Goal: Task Accomplishment & Management: Manage account settings

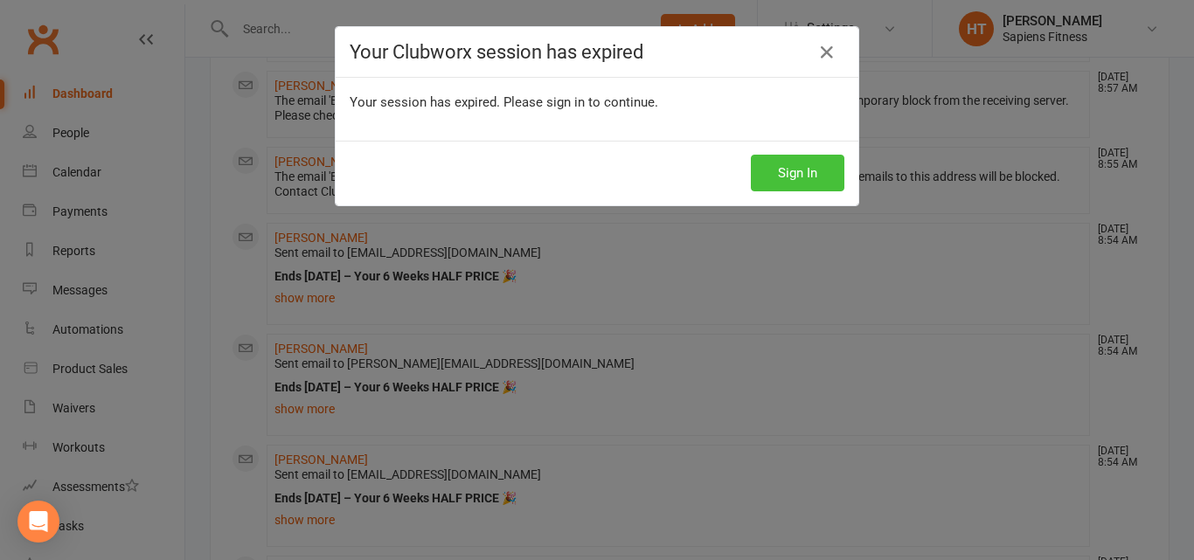
click at [779, 169] on button "Sign In" at bounding box center [798, 173] width 94 height 37
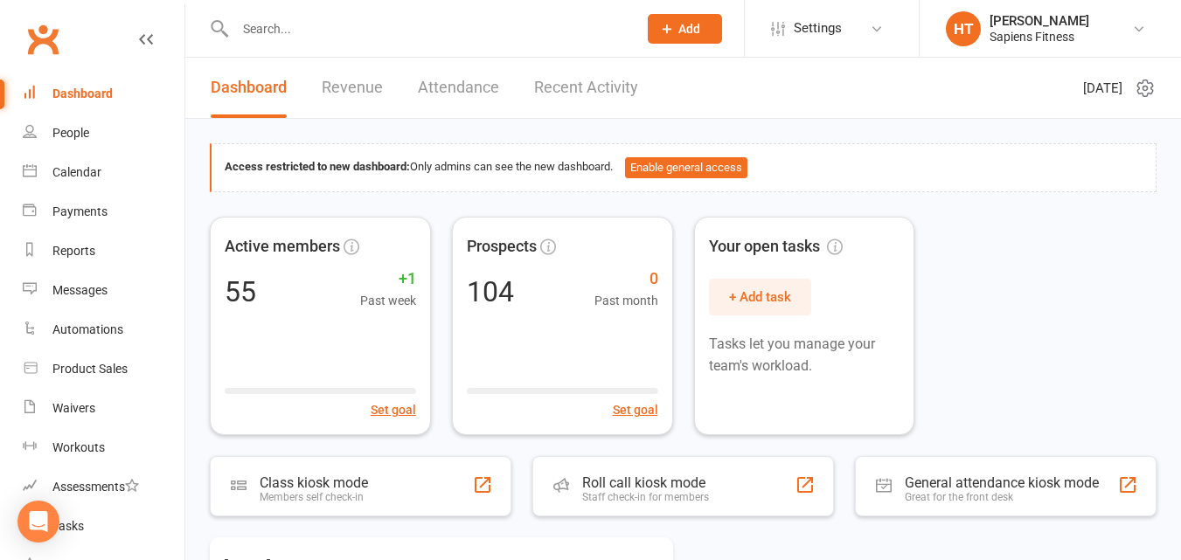
click at [316, 33] on input "text" at bounding box center [427, 29] width 395 height 24
click at [74, 127] on div "People" at bounding box center [70, 133] width 37 height 14
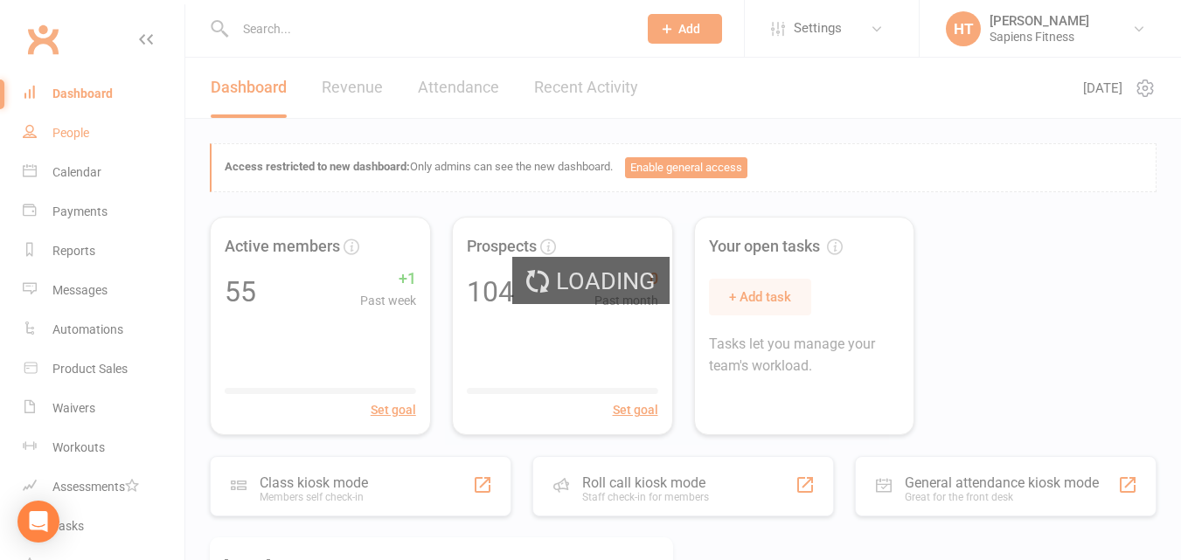
select select "100"
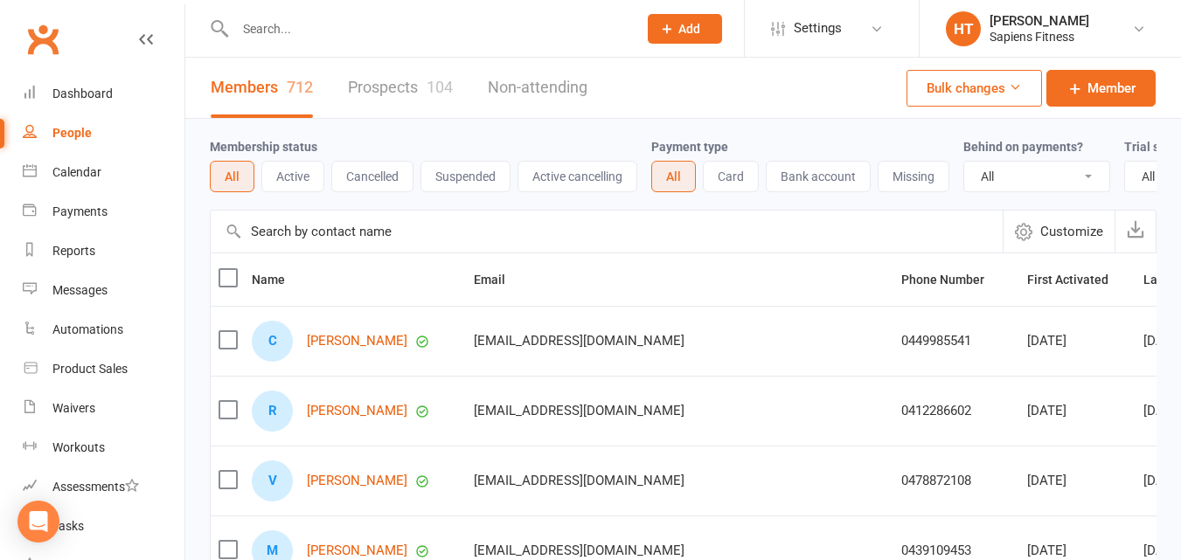
click at [454, 177] on button "Suspended" at bounding box center [465, 176] width 90 height 31
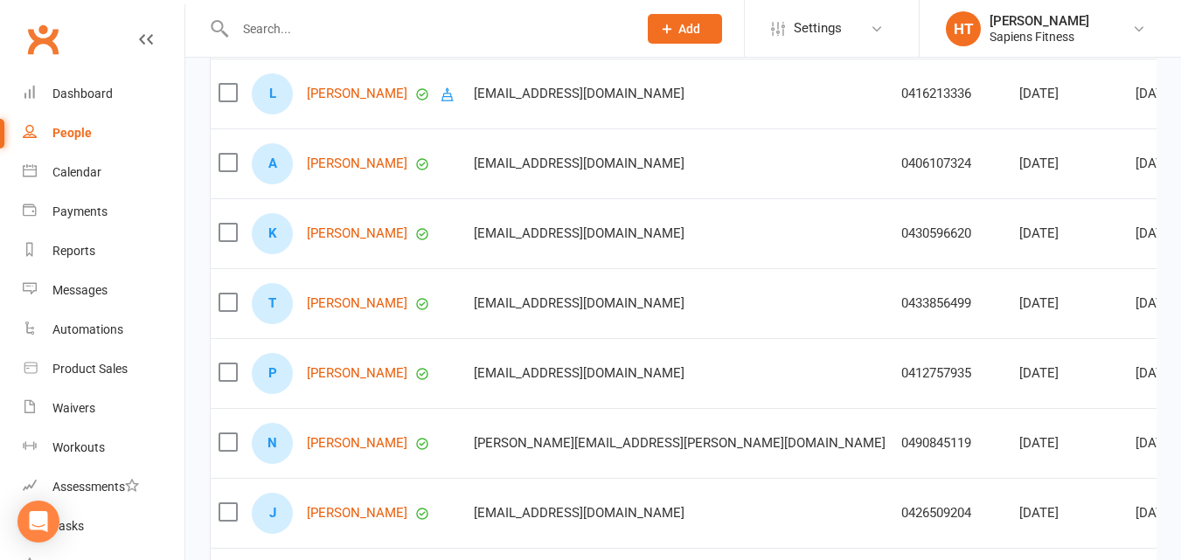
scroll to position [249, 0]
click at [341, 170] on link "[PERSON_NAME]" at bounding box center [357, 162] width 101 height 15
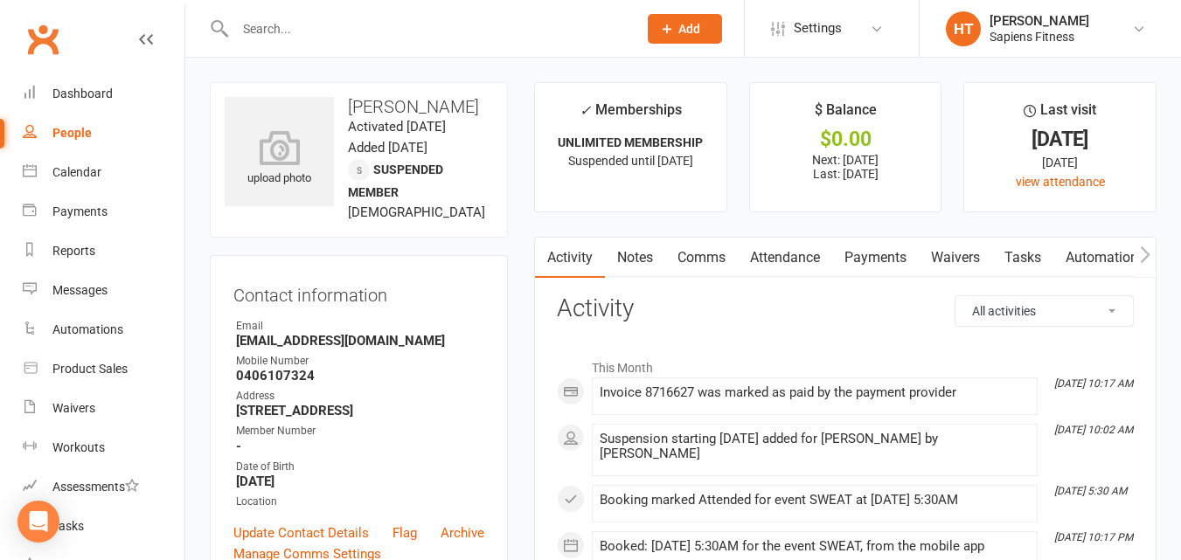
click at [862, 441] on div "Suspension starting [DATE] added for [PERSON_NAME] by [PERSON_NAME]" at bounding box center [815, 447] width 430 height 30
click at [863, 441] on div "Suspension starting [DATE] added for [PERSON_NAME] by [PERSON_NAME]" at bounding box center [815, 447] width 430 height 30
click at [862, 441] on div "Suspension starting [DATE] added for [PERSON_NAME] by [PERSON_NAME]" at bounding box center [815, 447] width 430 height 30
click at [868, 441] on div "Suspension starting [DATE] added for [PERSON_NAME] by [PERSON_NAME]" at bounding box center [815, 447] width 430 height 30
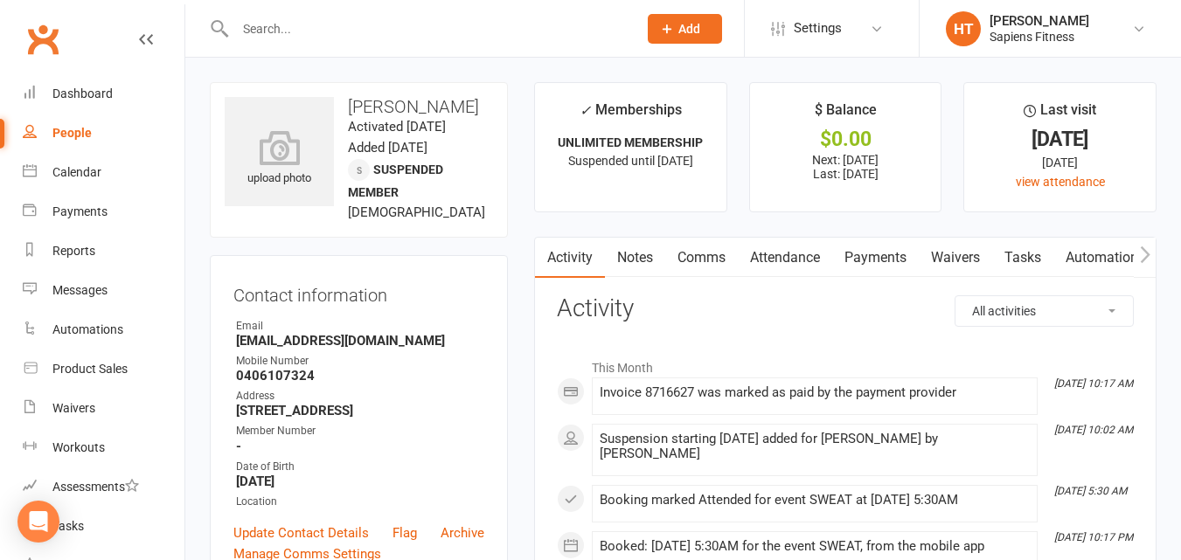
click at [866, 441] on div "Suspension starting [DATE] added for [PERSON_NAME] by [PERSON_NAME]" at bounding box center [815, 447] width 430 height 30
click at [861, 441] on div "Suspension starting [DATE] added for [PERSON_NAME] by [PERSON_NAME]" at bounding box center [815, 447] width 430 height 30
click at [862, 441] on div "Suspension starting [DATE] added for [PERSON_NAME] by [PERSON_NAME]" at bounding box center [815, 447] width 430 height 30
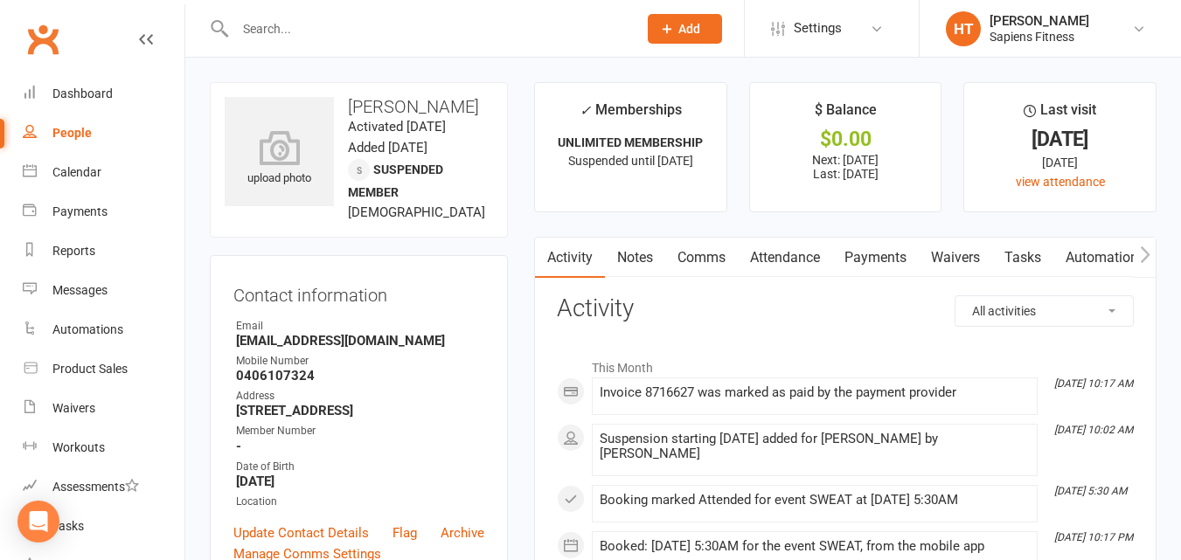
click at [862, 441] on div "Suspension starting [DATE] added for [PERSON_NAME] by [PERSON_NAME]" at bounding box center [815, 447] width 430 height 30
click at [861, 441] on div "Suspension starting [DATE] added for [PERSON_NAME] by [PERSON_NAME]" at bounding box center [815, 447] width 430 height 30
click at [862, 441] on div "Suspension starting [DATE] added for [PERSON_NAME] by [PERSON_NAME]" at bounding box center [815, 447] width 430 height 30
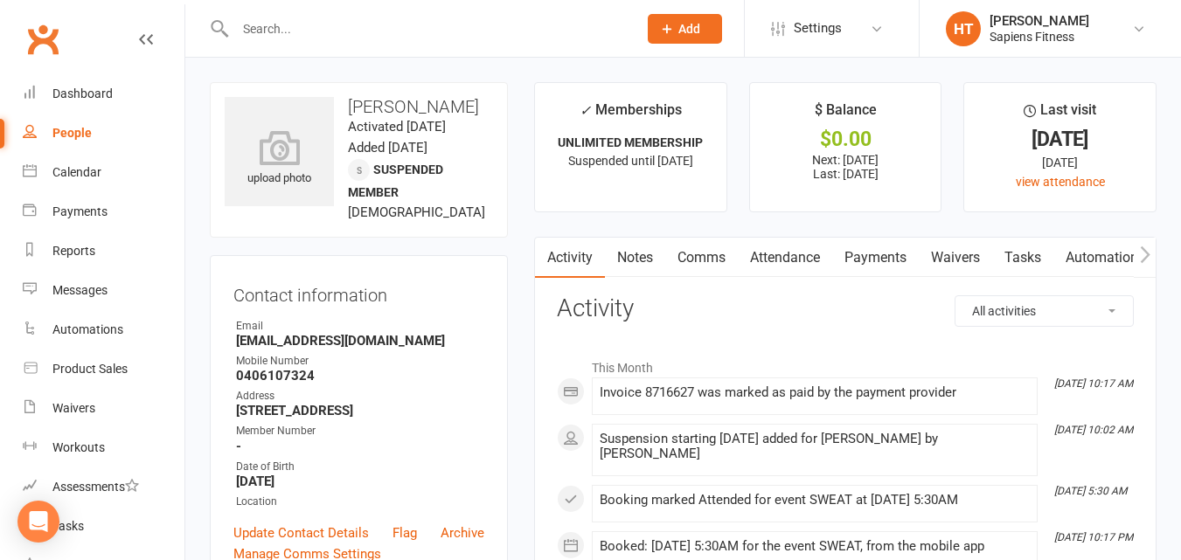
click at [862, 441] on div "Suspension starting [DATE] added for [PERSON_NAME] by [PERSON_NAME]" at bounding box center [815, 447] width 430 height 30
click at [861, 441] on div "Suspension starting [DATE] added for [PERSON_NAME] by [PERSON_NAME]" at bounding box center [815, 447] width 430 height 30
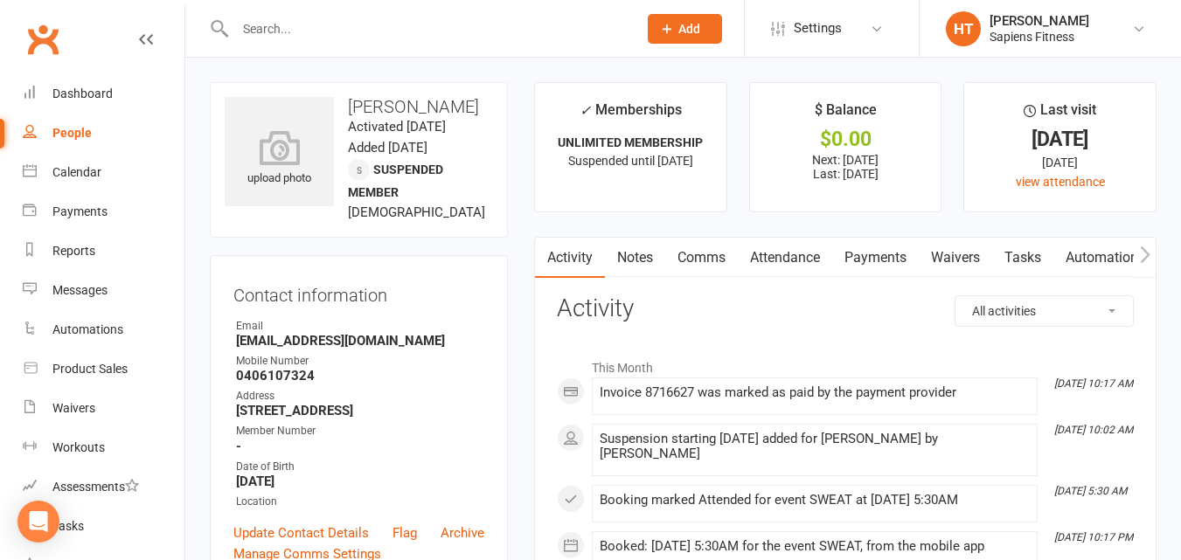
click at [862, 441] on div "Suspension starting [DATE] added for [PERSON_NAME] by [PERSON_NAME]" at bounding box center [815, 447] width 430 height 30
click at [863, 441] on div "Suspension starting [DATE] added for [PERSON_NAME] by [PERSON_NAME]" at bounding box center [815, 447] width 430 height 30
click at [862, 441] on div "Suspension starting [DATE] added for [PERSON_NAME] by [PERSON_NAME]" at bounding box center [815, 447] width 430 height 30
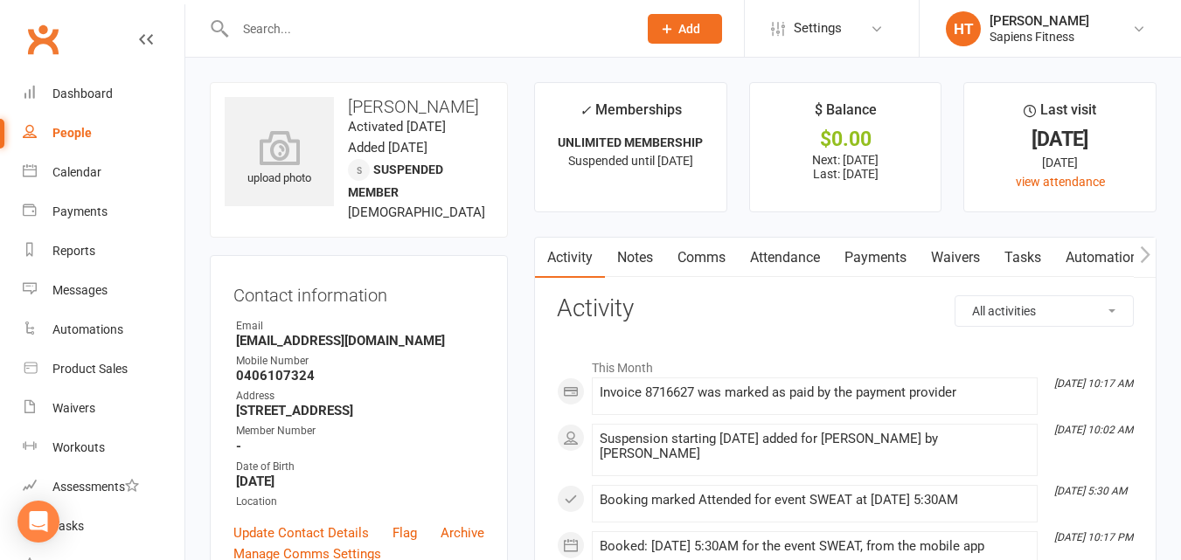
click at [861, 441] on div "Suspension starting [DATE] added for [PERSON_NAME] by [PERSON_NAME]" at bounding box center [815, 447] width 430 height 30
click at [864, 441] on div "Suspension starting [DATE] added for [PERSON_NAME] by [PERSON_NAME]" at bounding box center [815, 447] width 430 height 30
click at [862, 441] on div "Suspension starting [DATE] added for [PERSON_NAME] by [PERSON_NAME]" at bounding box center [815, 447] width 430 height 30
click at [863, 441] on div "Suspension starting [DATE] added for [PERSON_NAME] by [PERSON_NAME]" at bounding box center [815, 447] width 430 height 30
click at [861, 441] on div "Suspension starting [DATE] added for [PERSON_NAME] by [PERSON_NAME]" at bounding box center [815, 447] width 430 height 30
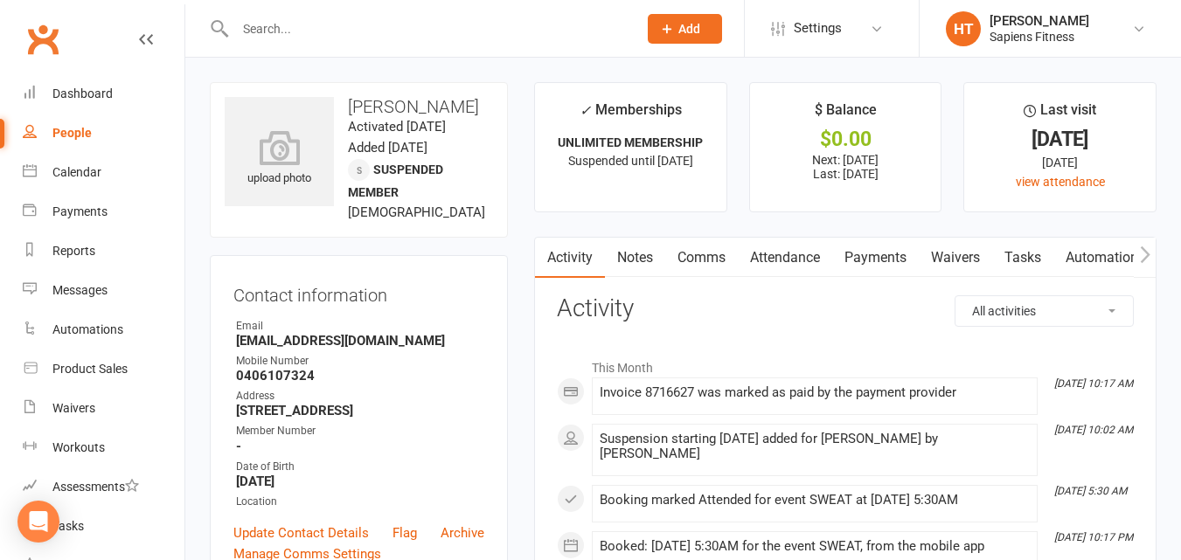
click at [862, 441] on div "Suspension starting [DATE] added for [PERSON_NAME] by [PERSON_NAME]" at bounding box center [815, 447] width 430 height 30
click at [864, 441] on div "Suspension starting [DATE] added for [PERSON_NAME] by [PERSON_NAME]" at bounding box center [815, 447] width 430 height 30
click at [862, 441] on div "Suspension starting [DATE] added for [PERSON_NAME] by [PERSON_NAME]" at bounding box center [815, 447] width 430 height 30
click at [863, 441] on div "Suspension starting [DATE] added for [PERSON_NAME] by [PERSON_NAME]" at bounding box center [815, 447] width 430 height 30
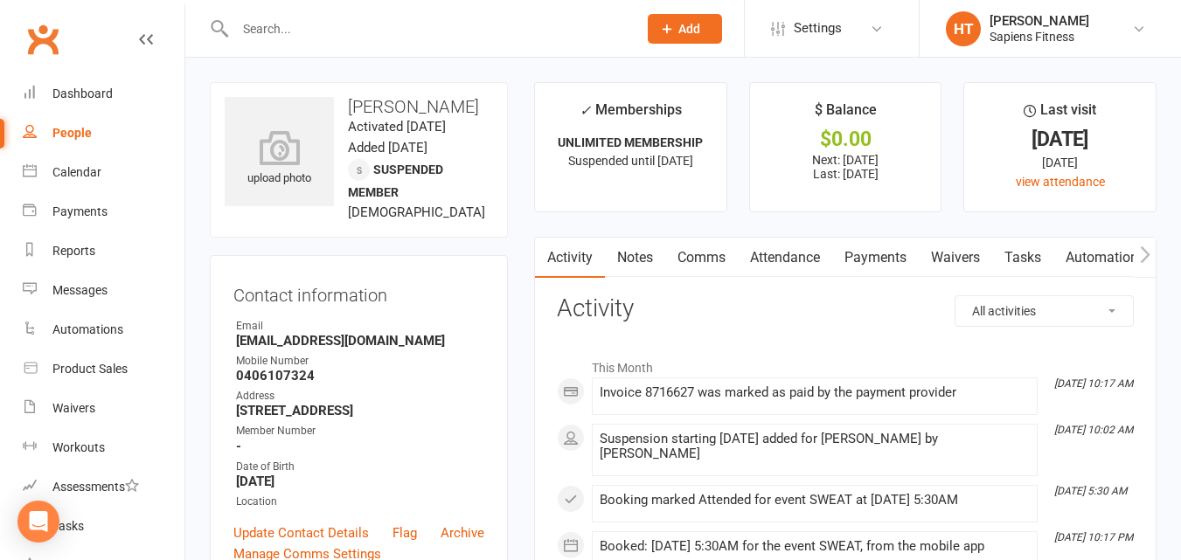
click at [861, 441] on div "Suspension starting [DATE] added for [PERSON_NAME] by [PERSON_NAME]" at bounding box center [815, 447] width 430 height 30
click at [862, 441] on div "Suspension starting [DATE] added for [PERSON_NAME] by [PERSON_NAME]" at bounding box center [815, 447] width 430 height 30
click at [861, 441] on div "Suspension starting [DATE] added for [PERSON_NAME] by [PERSON_NAME]" at bounding box center [815, 447] width 430 height 30
click at [862, 441] on div "Suspension starting [DATE] added for [PERSON_NAME] by [PERSON_NAME]" at bounding box center [815, 447] width 430 height 30
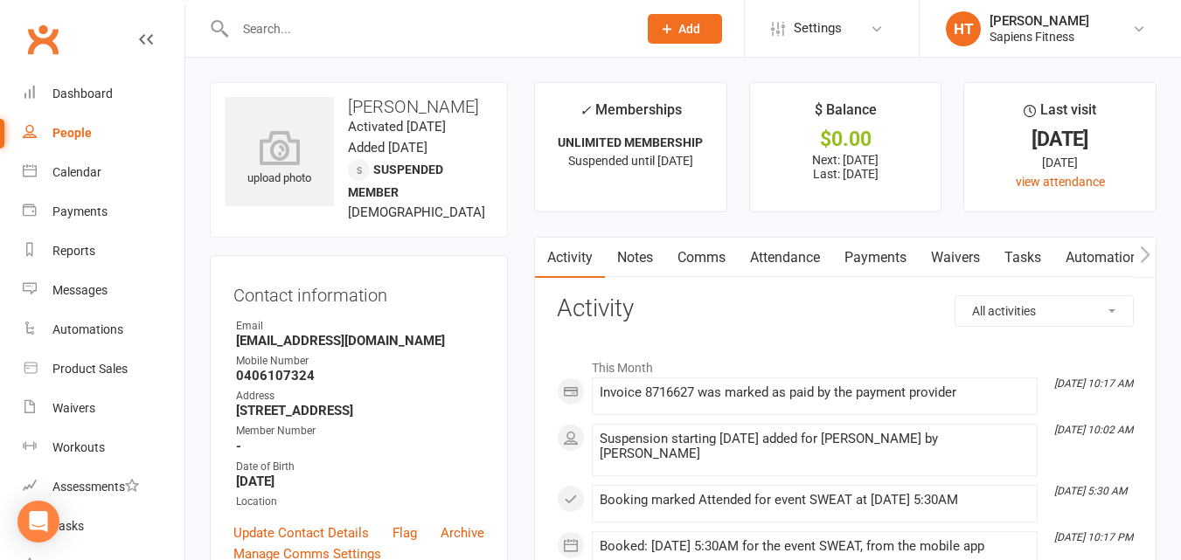
click at [862, 441] on div "Suspension starting [DATE] added for [PERSON_NAME] by [PERSON_NAME]" at bounding box center [815, 447] width 430 height 30
click at [867, 441] on div "Suspension starting [DATE] added for [PERSON_NAME] by [PERSON_NAME]" at bounding box center [815, 447] width 430 height 30
click at [863, 441] on div "Suspension starting [DATE] added for [PERSON_NAME] by [PERSON_NAME]" at bounding box center [815, 447] width 430 height 30
click at [862, 441] on div "Suspension starting [DATE] added for [PERSON_NAME] by [PERSON_NAME]" at bounding box center [815, 447] width 430 height 30
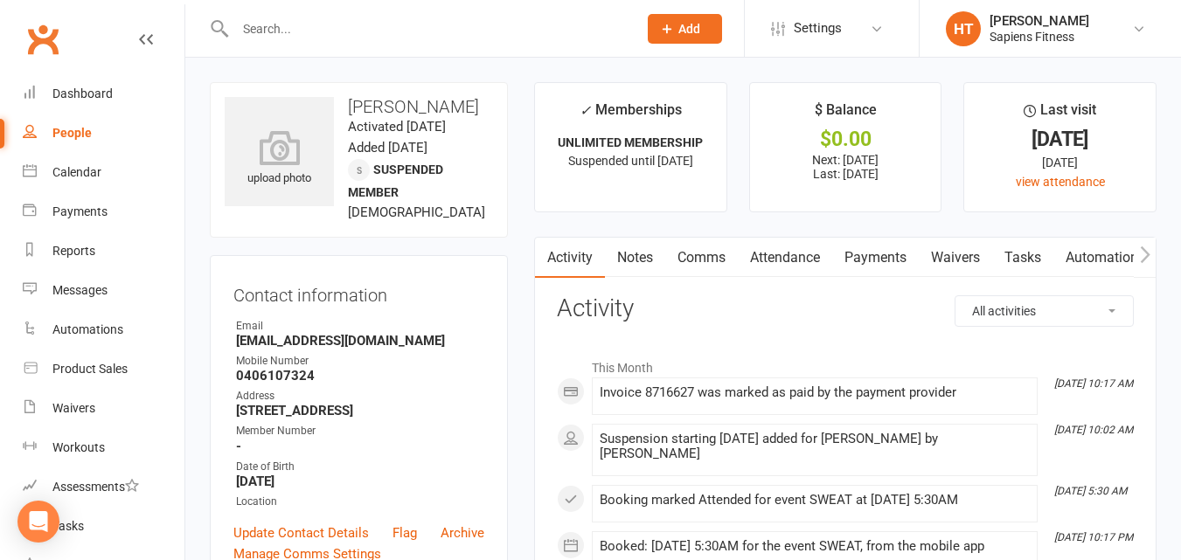
click at [868, 441] on div "Suspension starting [DATE] added for [PERSON_NAME] by [PERSON_NAME]" at bounding box center [815, 447] width 430 height 30
select select "100"
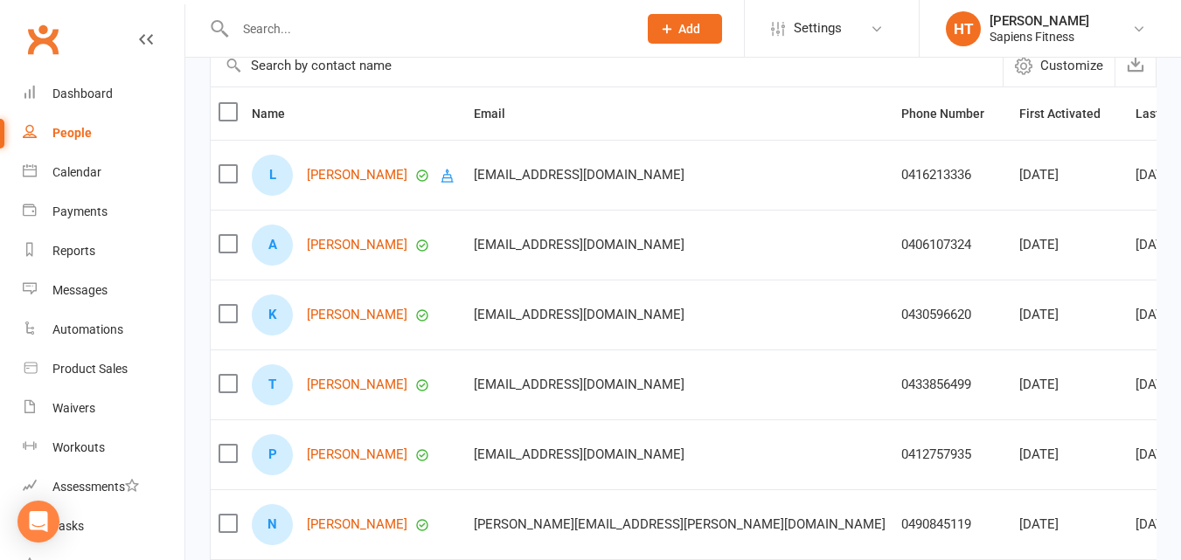
scroll to position [206, 0]
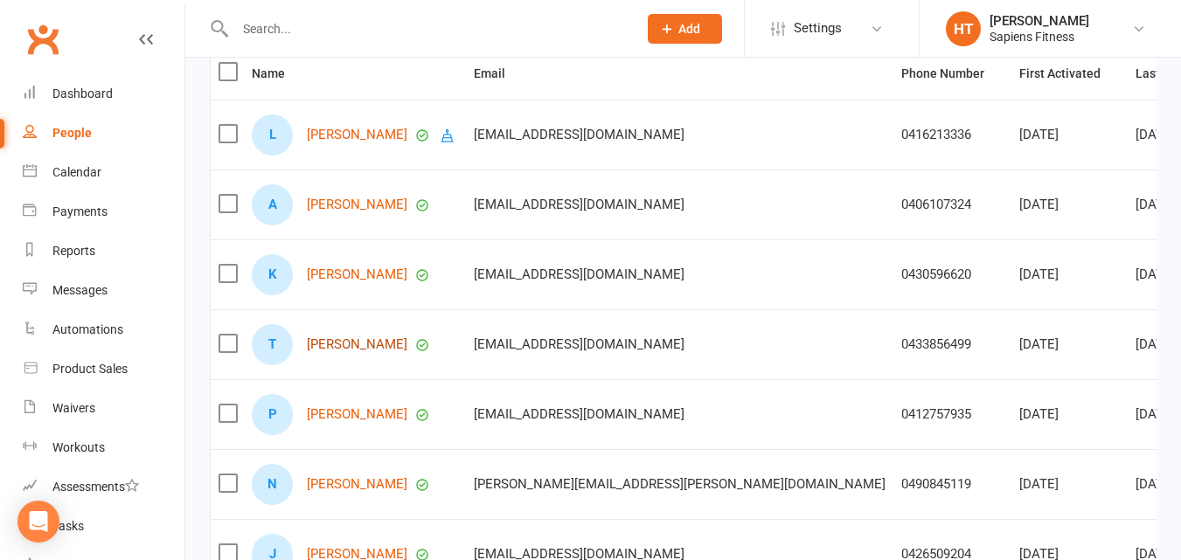
click at [367, 352] on link "[PERSON_NAME]" at bounding box center [357, 344] width 101 height 15
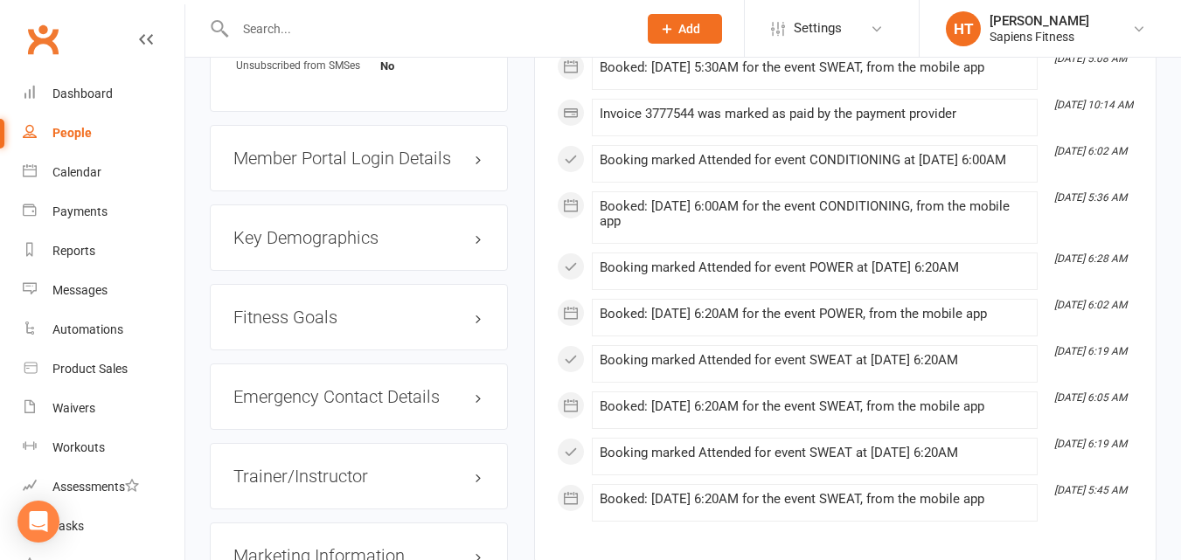
scroll to position [1725, 0]
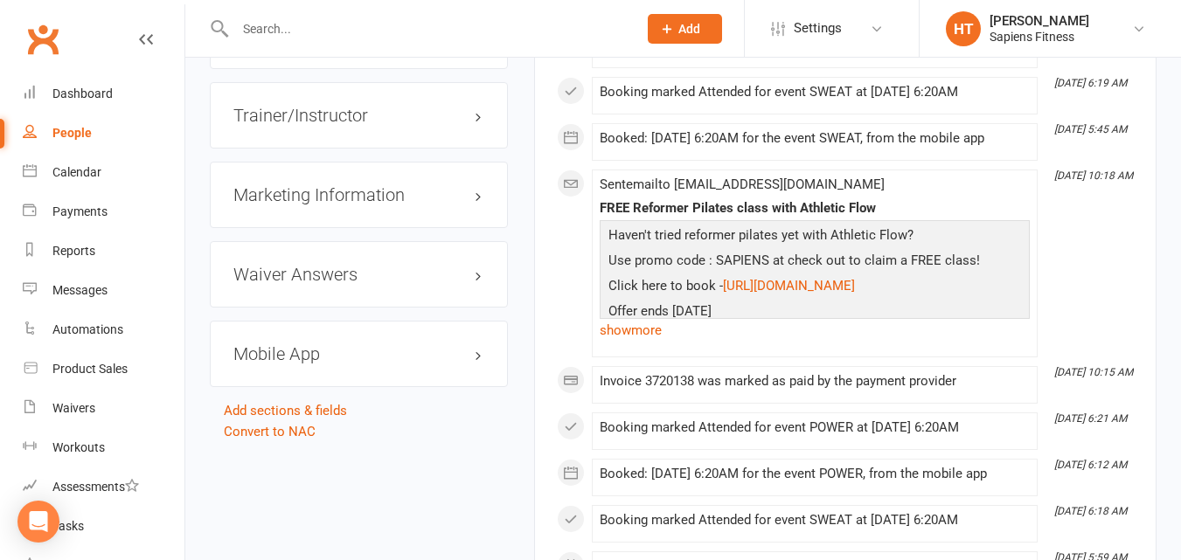
click at [497, 25] on input "text" at bounding box center [427, 29] width 395 height 24
select select "100"
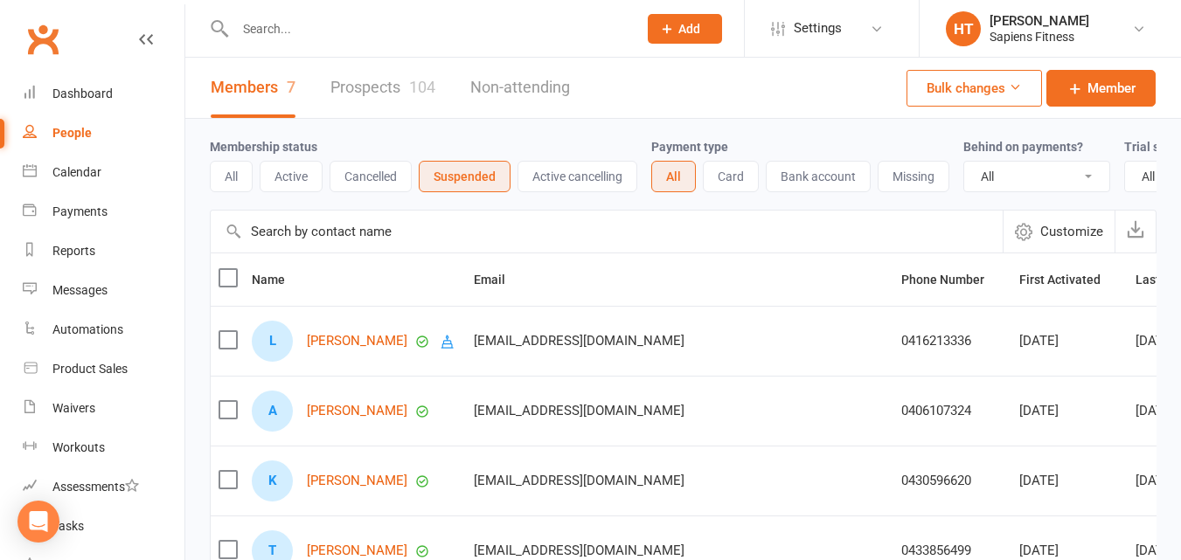
click at [302, 177] on button "Active" at bounding box center [291, 176] width 63 height 31
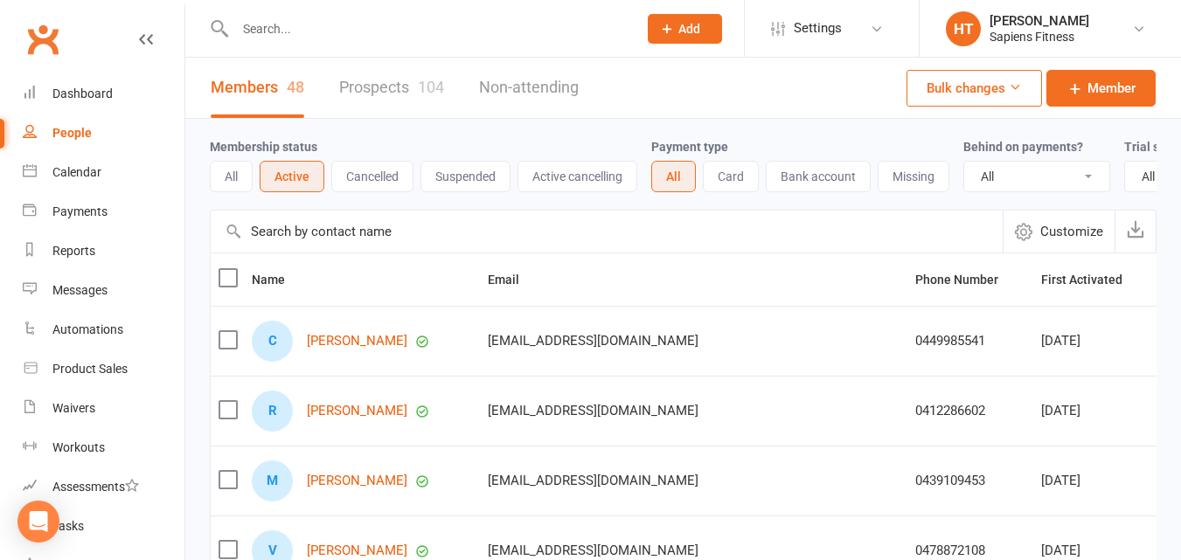
click at [704, 250] on input "text" at bounding box center [607, 232] width 792 height 42
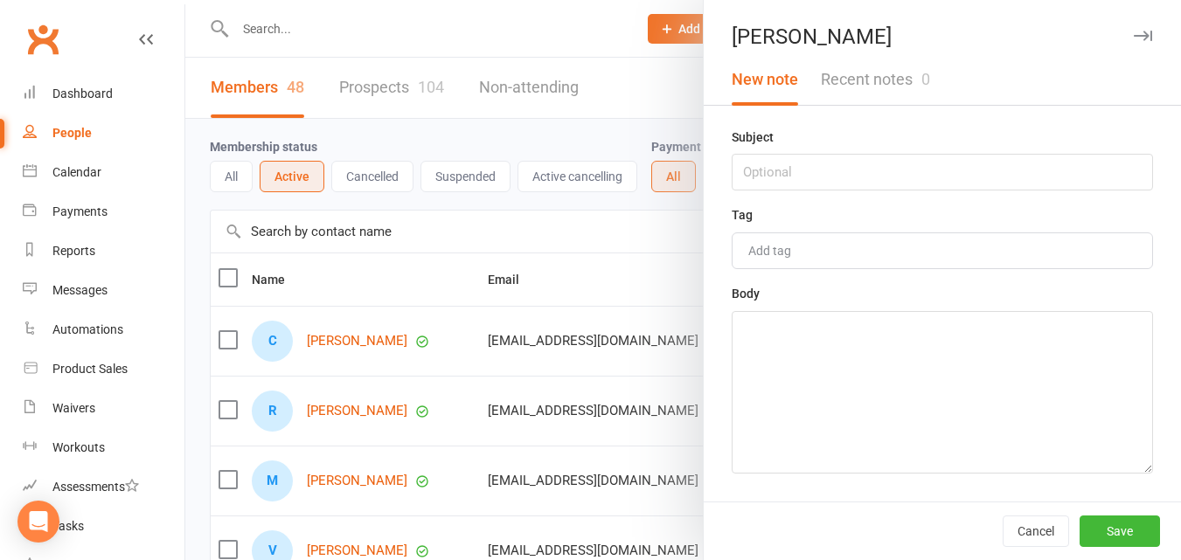
click at [619, 245] on div at bounding box center [683, 280] width 996 height 560
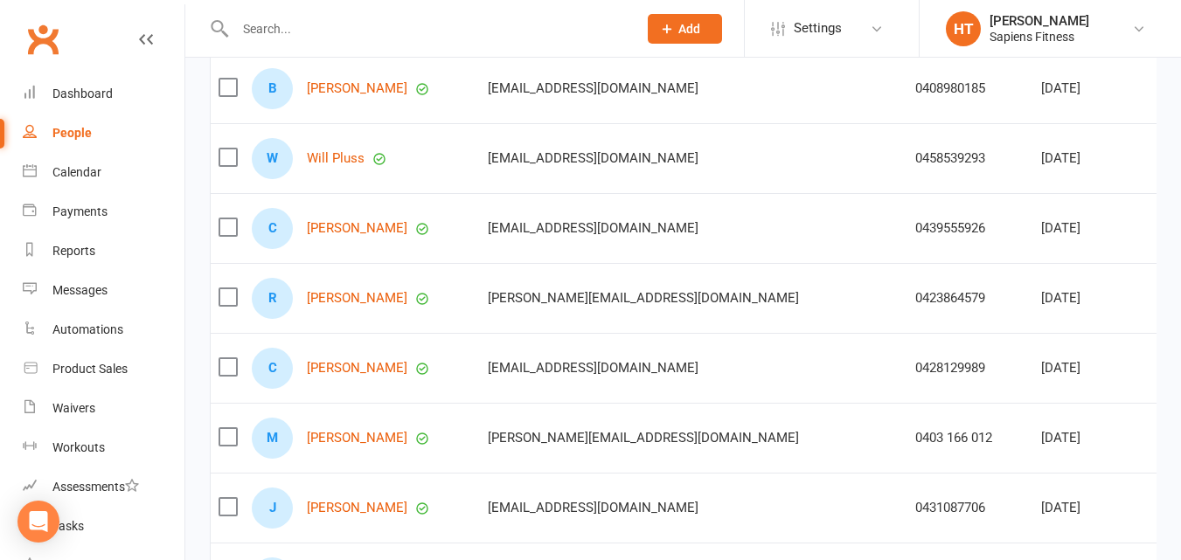
scroll to position [1804, 0]
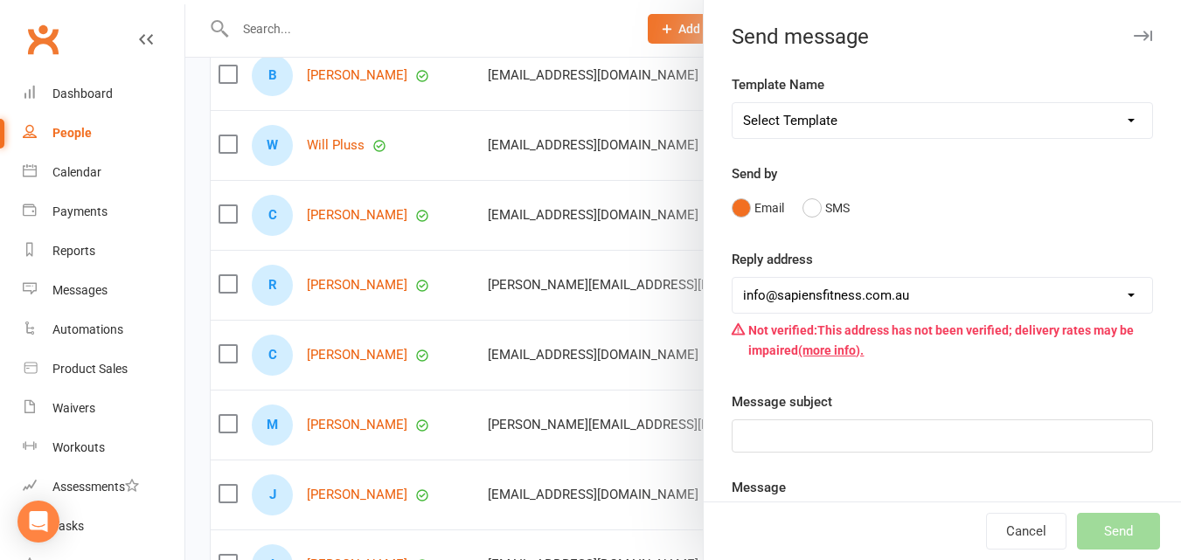
click at [595, 32] on div at bounding box center [683, 280] width 996 height 560
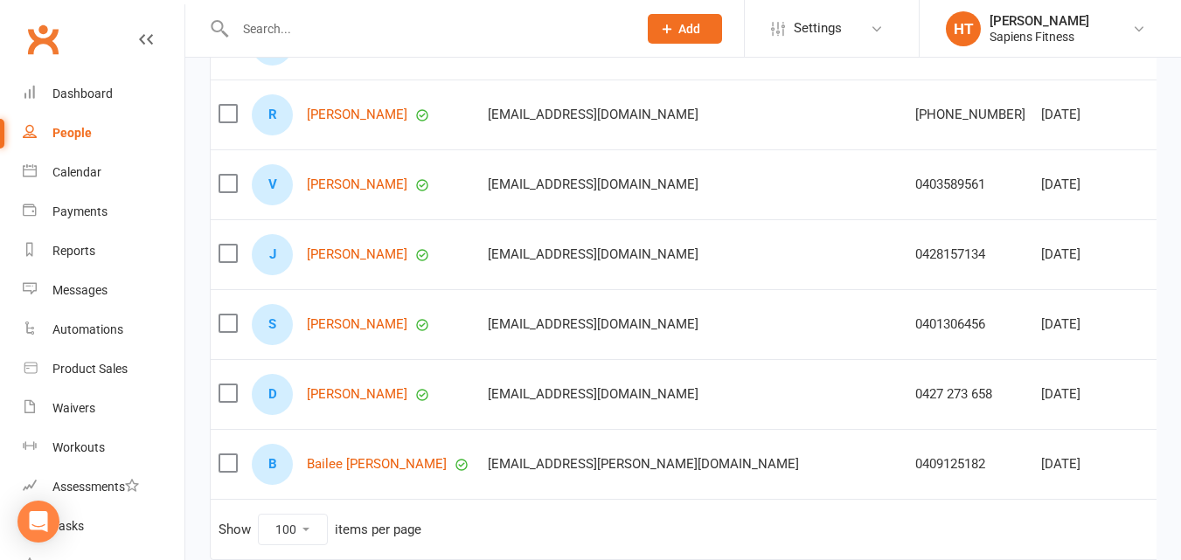
scroll to position [3138, 0]
